Goal: Download file/media

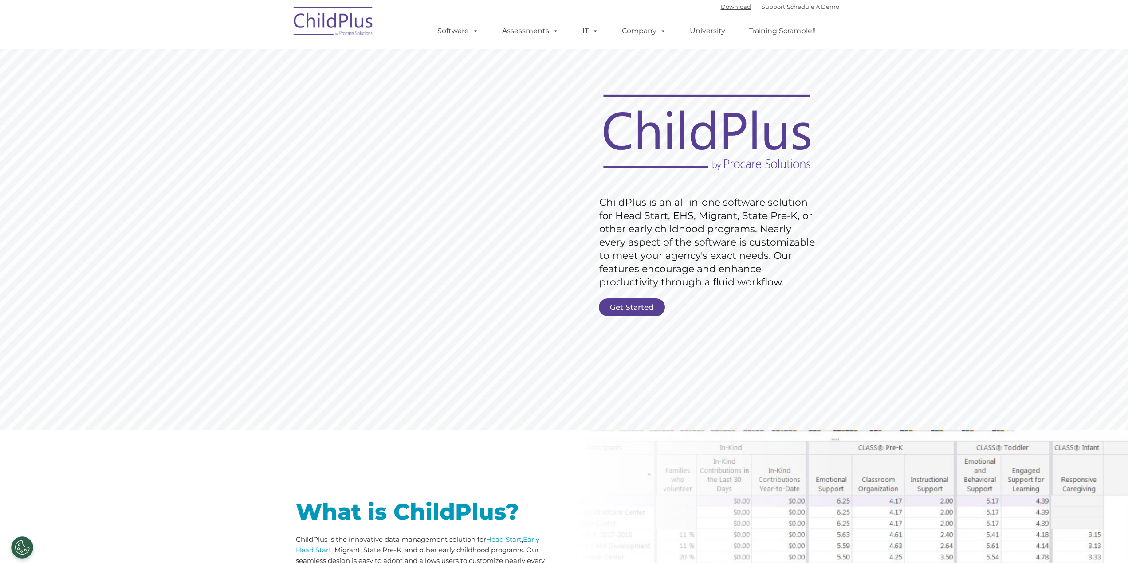
click at [728, 6] on link "Download" at bounding box center [736, 6] width 30 height 7
click at [721, 5] on link "Download" at bounding box center [736, 6] width 30 height 7
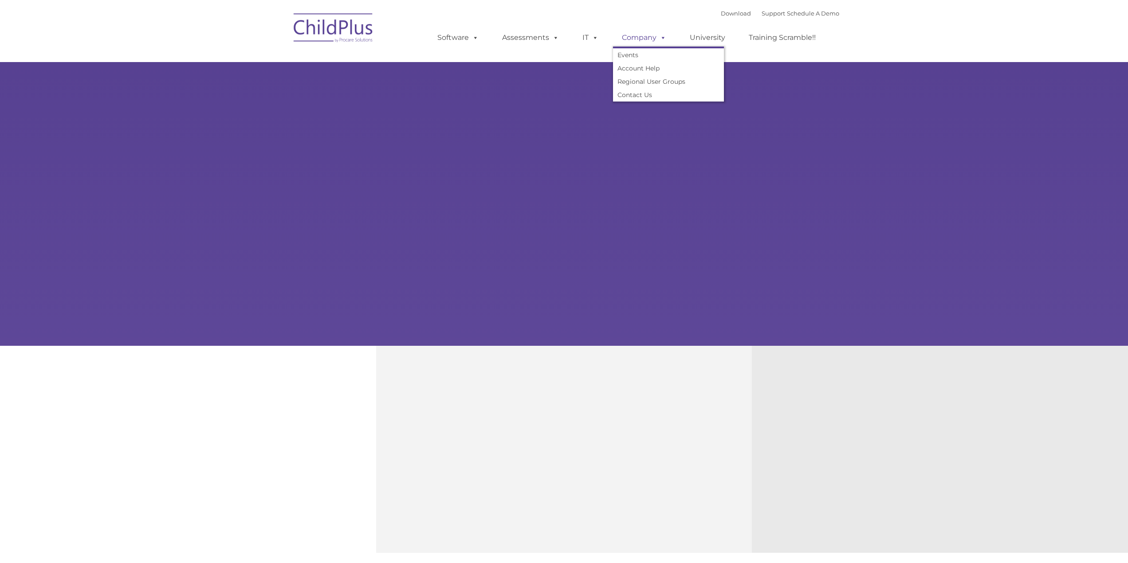
type input ""
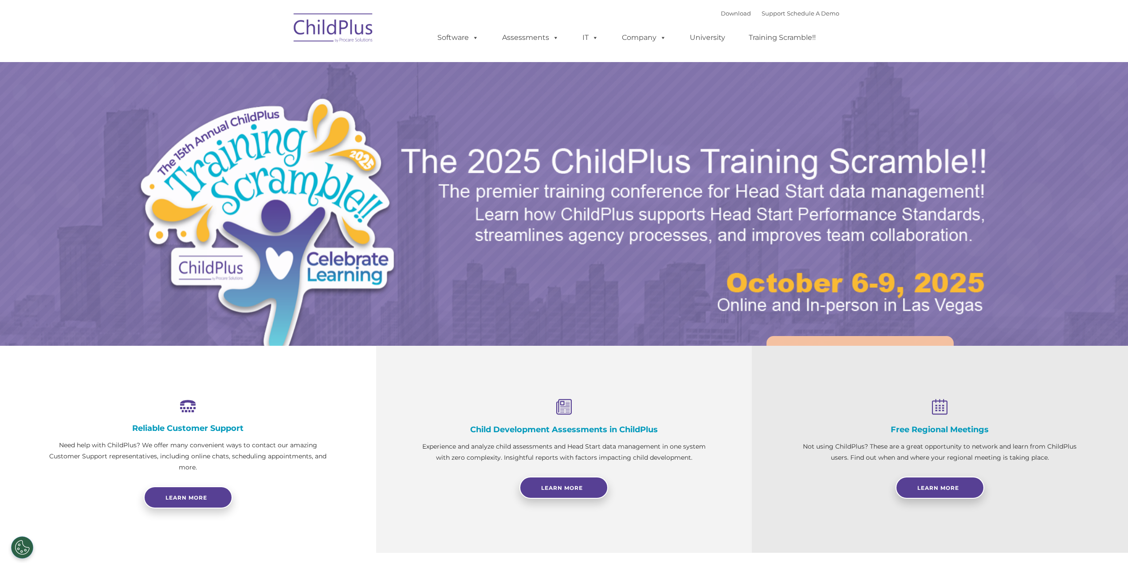
select select "MEDIUM"
